Goal: Information Seeking & Learning: Learn about a topic

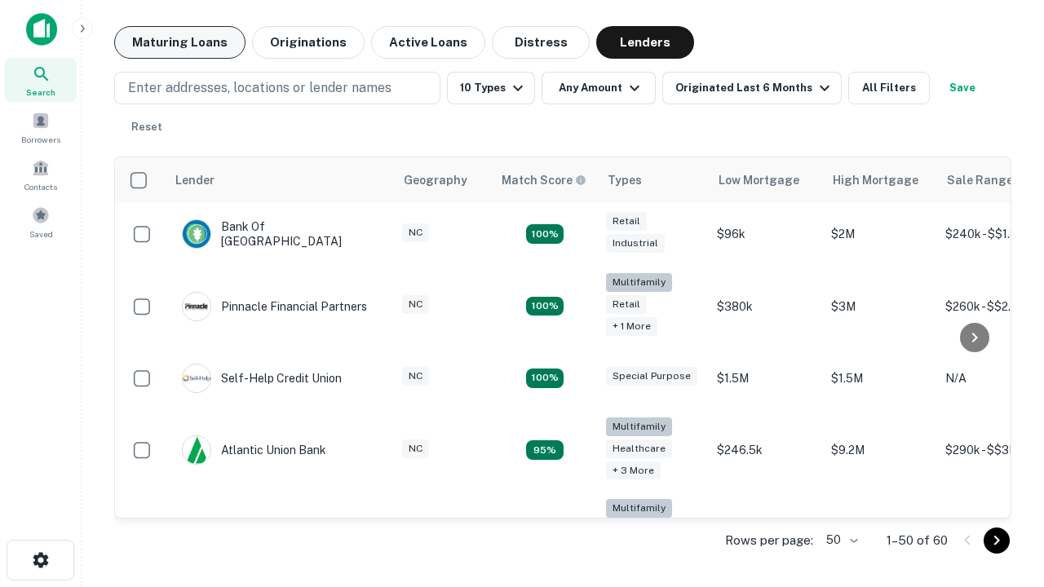
click at [179, 42] on button "Maturing Loans" at bounding box center [179, 42] width 131 height 33
